Goal: Entertainment & Leisure: Consume media (video, audio)

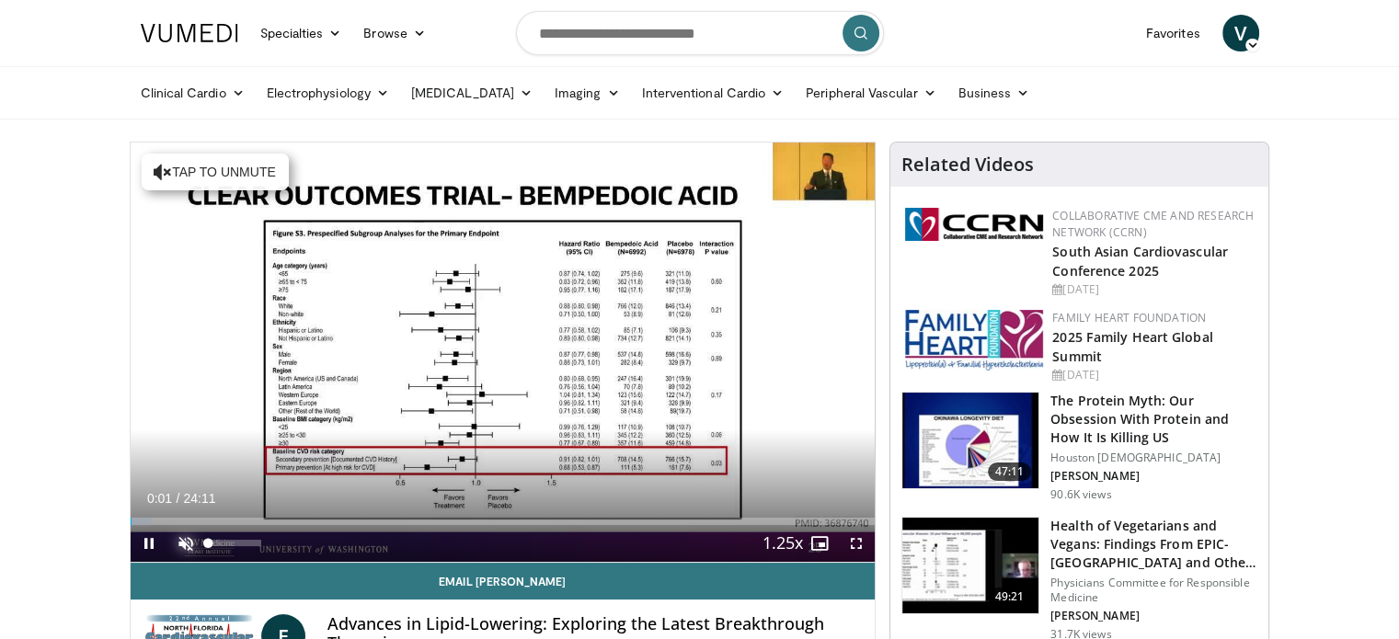
click at [183, 540] on span "Video Player" at bounding box center [185, 543] width 37 height 37
click at [236, 540] on div "51%" at bounding box center [235, 543] width 52 height 6
click at [241, 537] on div "63%" at bounding box center [235, 543] width 64 height 37
click at [247, 543] on div "72%" at bounding box center [235, 543] width 52 height 6
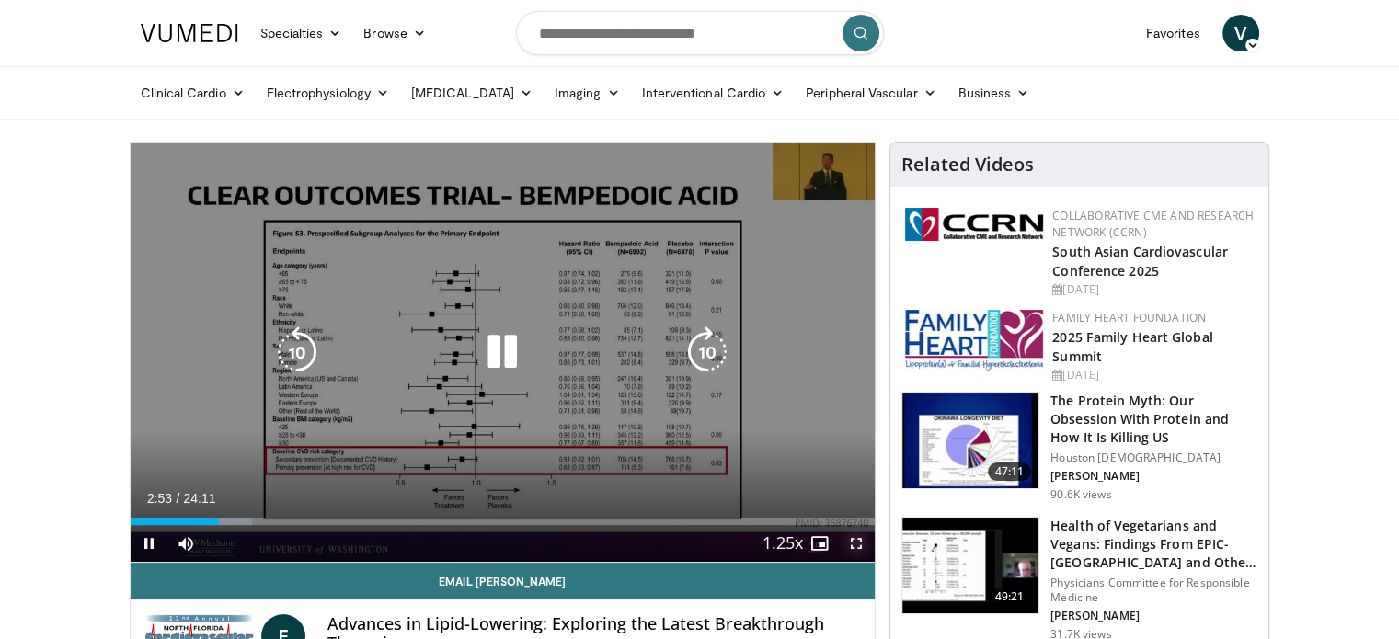
drag, startPoint x: 851, startPoint y: 546, endPoint x: 858, endPoint y: 659, distance: 113.4
click at [851, 546] on span "Video Player" at bounding box center [856, 543] width 37 height 37
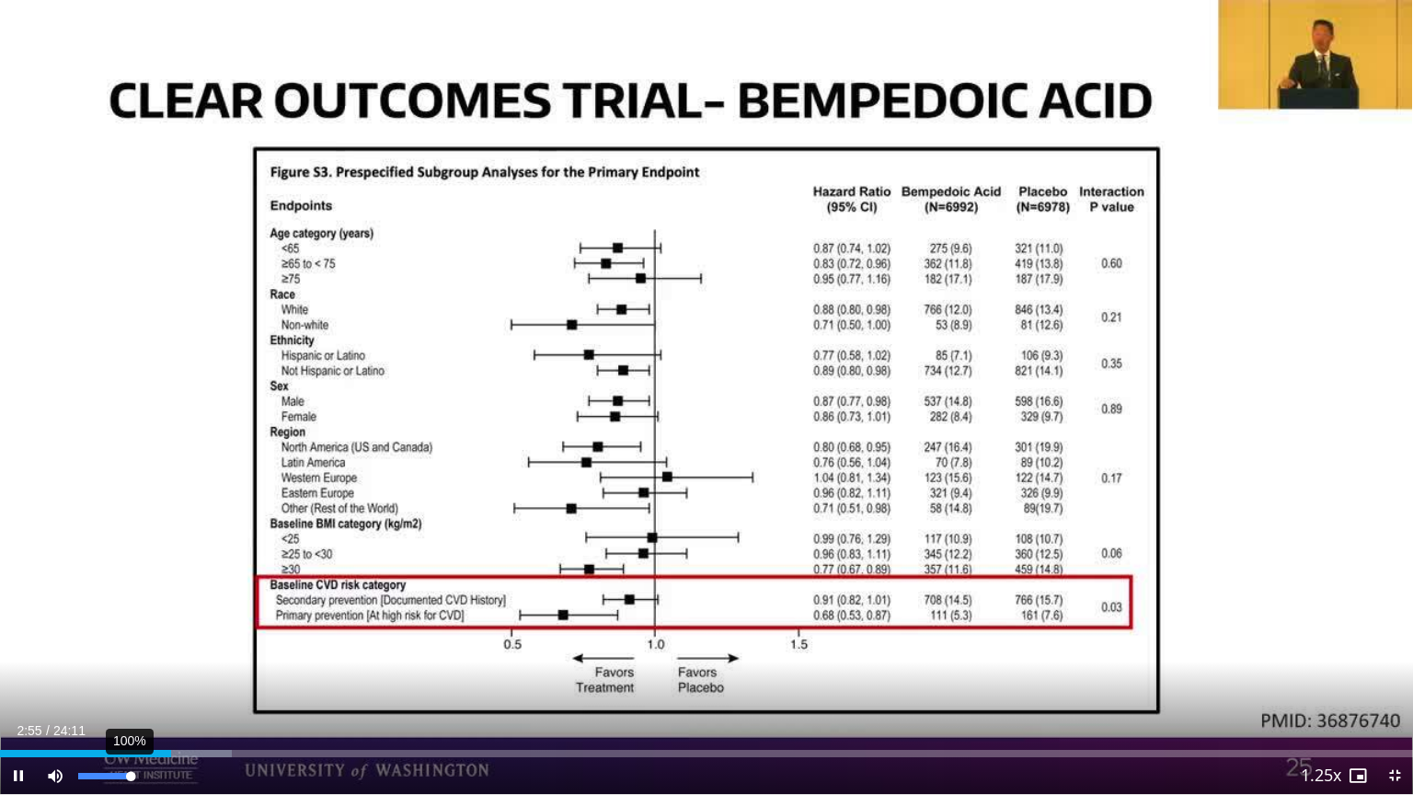
click at [131, 638] on div "100%" at bounding box center [104, 776] width 52 height 6
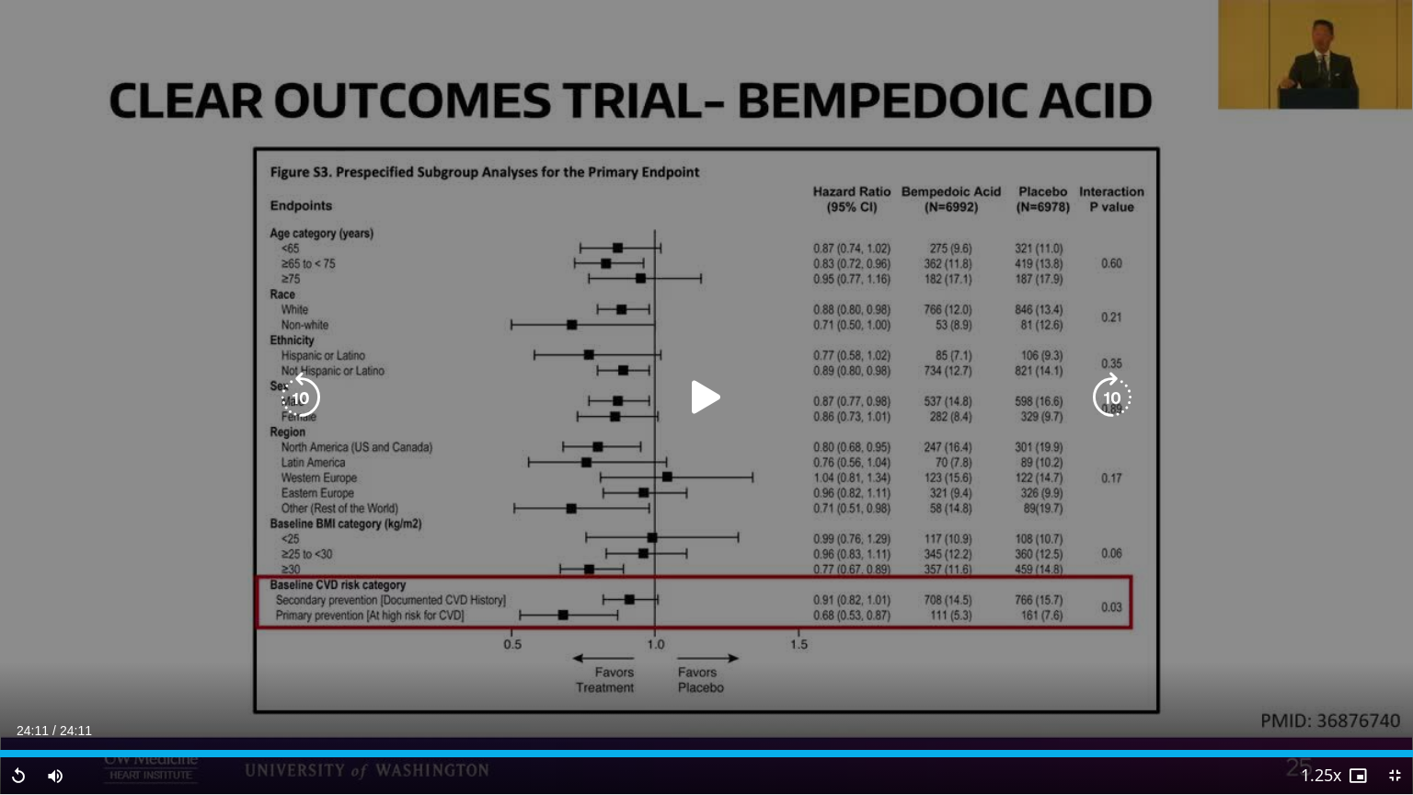
click at [706, 392] on button "Video Player" at bounding box center [706, 397] width 37 height 37
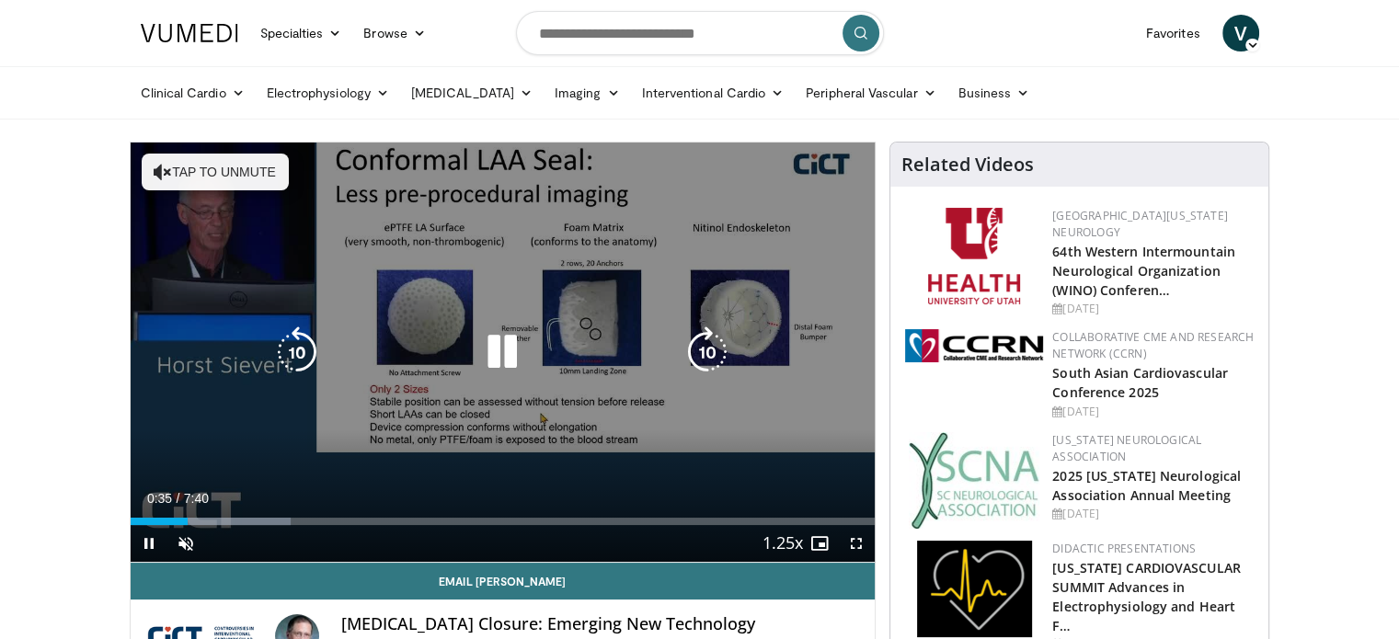
click at [507, 352] on icon "Video Player" at bounding box center [503, 353] width 52 height 52
click at [503, 350] on icon "Video Player" at bounding box center [503, 353] width 52 height 52
click at [192, 171] on button "Tap to unmute" at bounding box center [215, 172] width 147 height 37
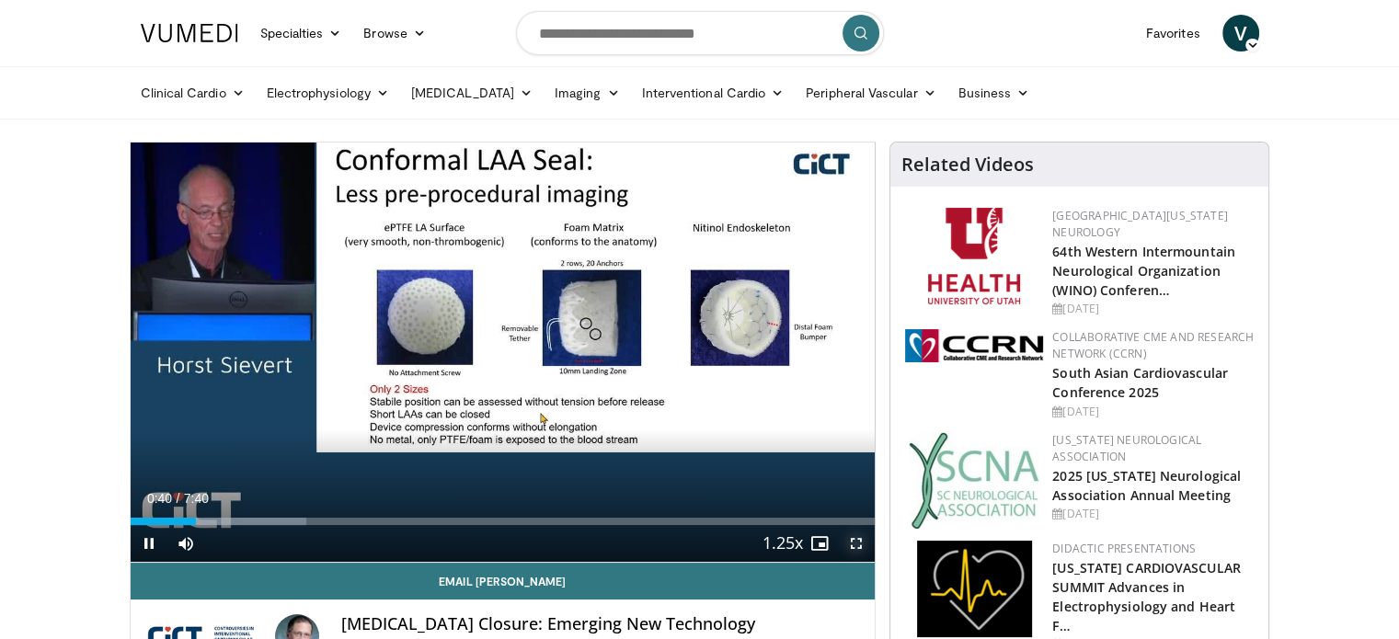
click at [854, 547] on span "Video Player" at bounding box center [856, 543] width 37 height 37
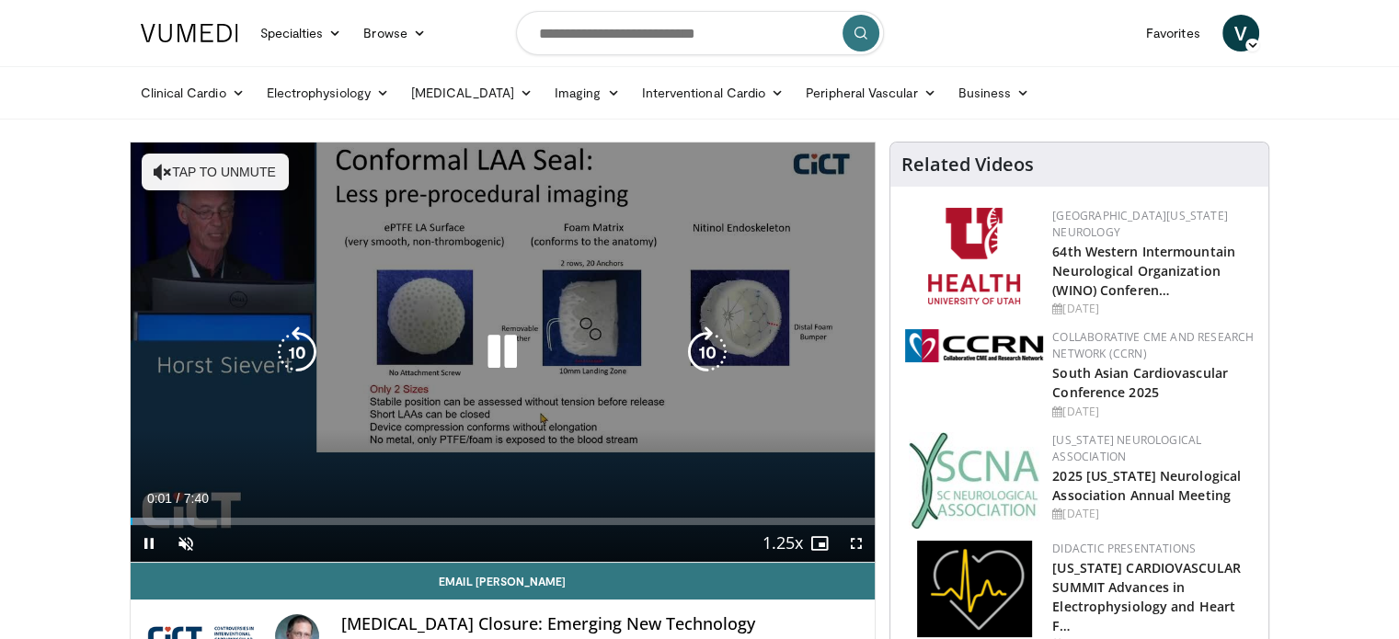
click at [228, 176] on button "Tap to unmute" at bounding box center [215, 172] width 147 height 37
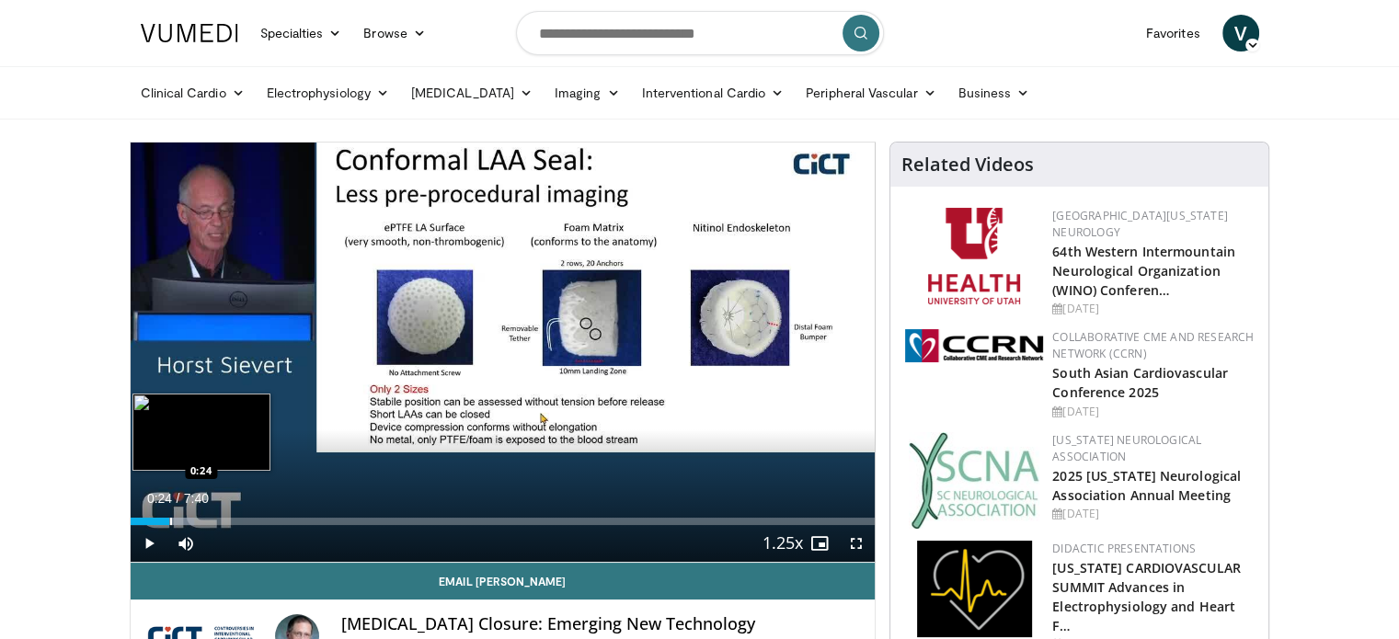
click at [170, 522] on div "Progress Bar" at bounding box center [171, 521] width 2 height 7
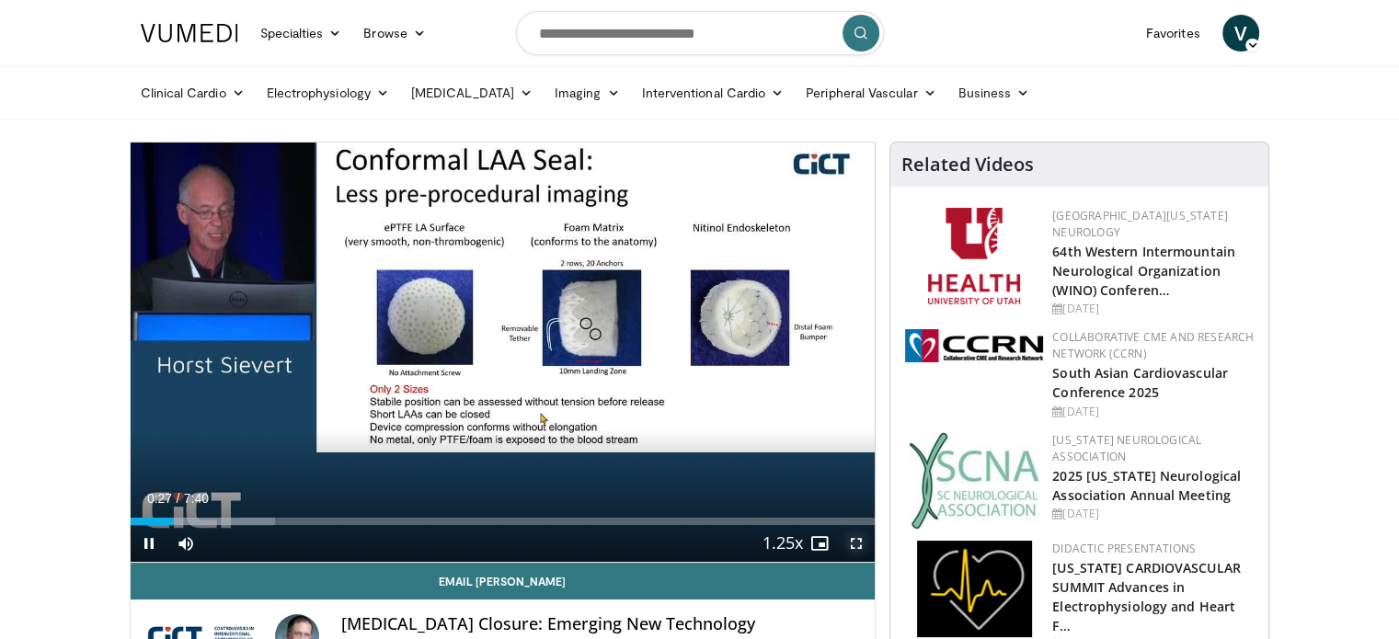
drag, startPoint x: 860, startPoint y: 544, endPoint x: 849, endPoint y: 533, distance: 15.6
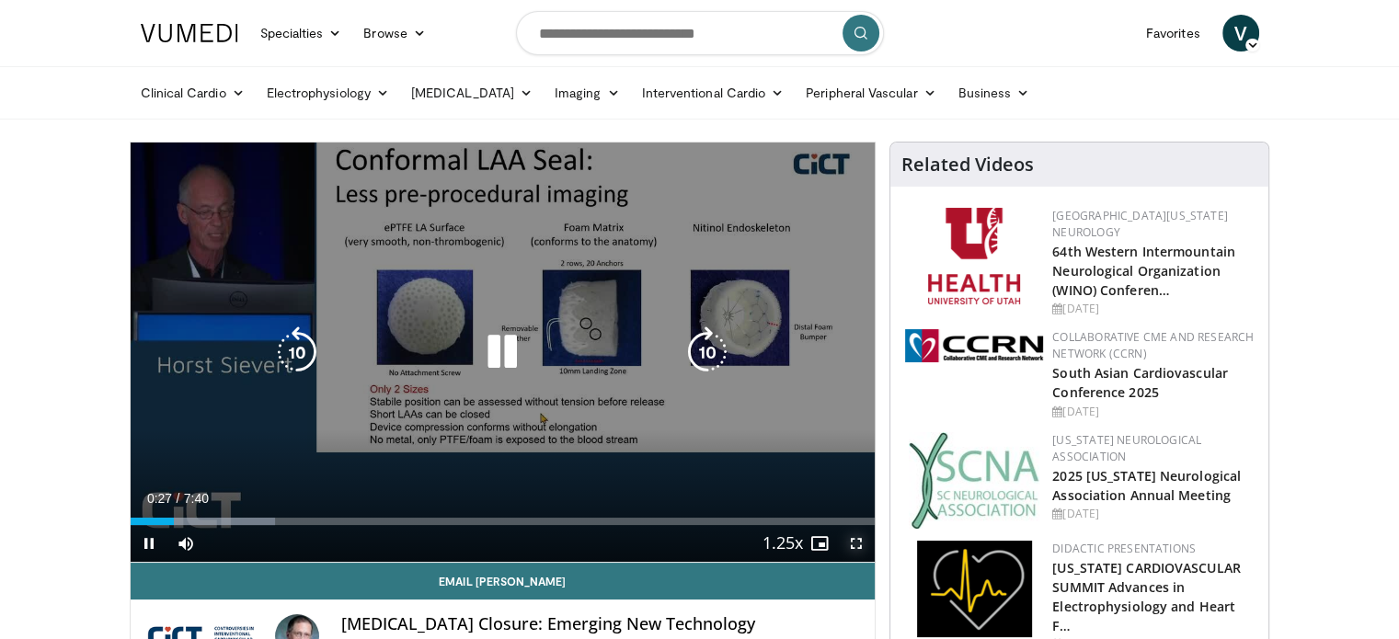
click at [858, 544] on span "Video Player" at bounding box center [856, 543] width 37 height 37
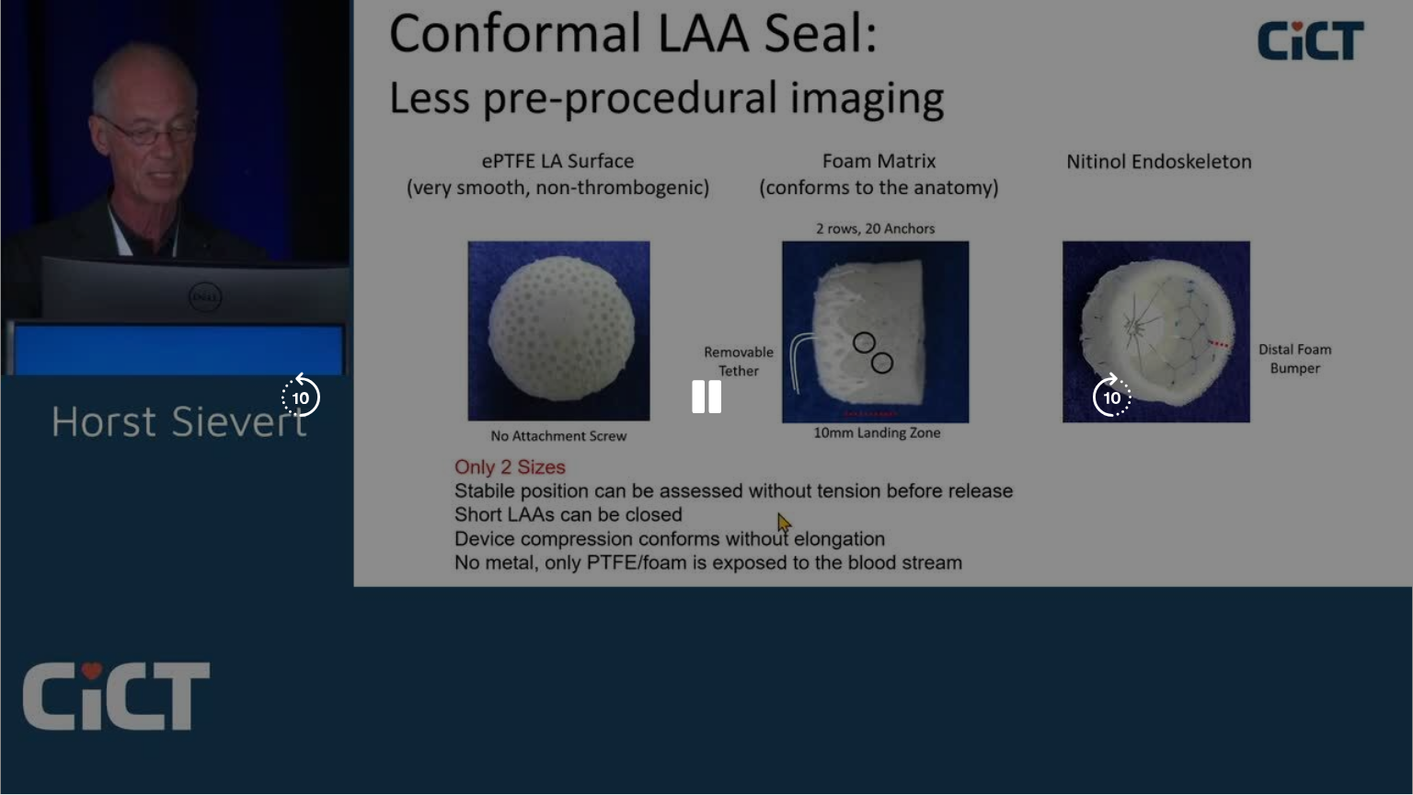
click at [684, 397] on div "10 seconds Tap to unmute" at bounding box center [706, 397] width 1413 height 794
